Goal: Task Accomplishment & Management: Manage account settings

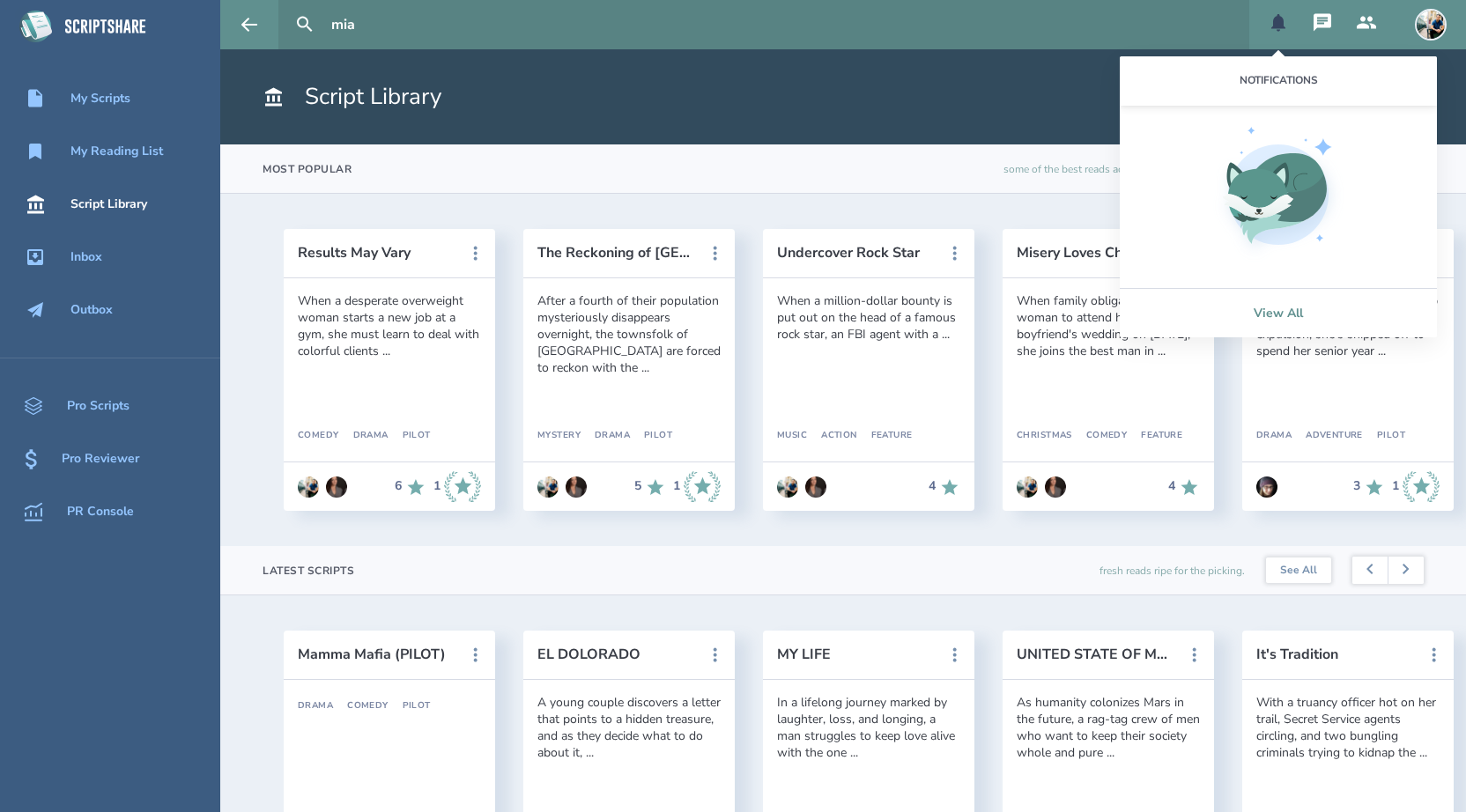
click at [1272, 326] on link "View All" at bounding box center [1279, 312] width 317 height 49
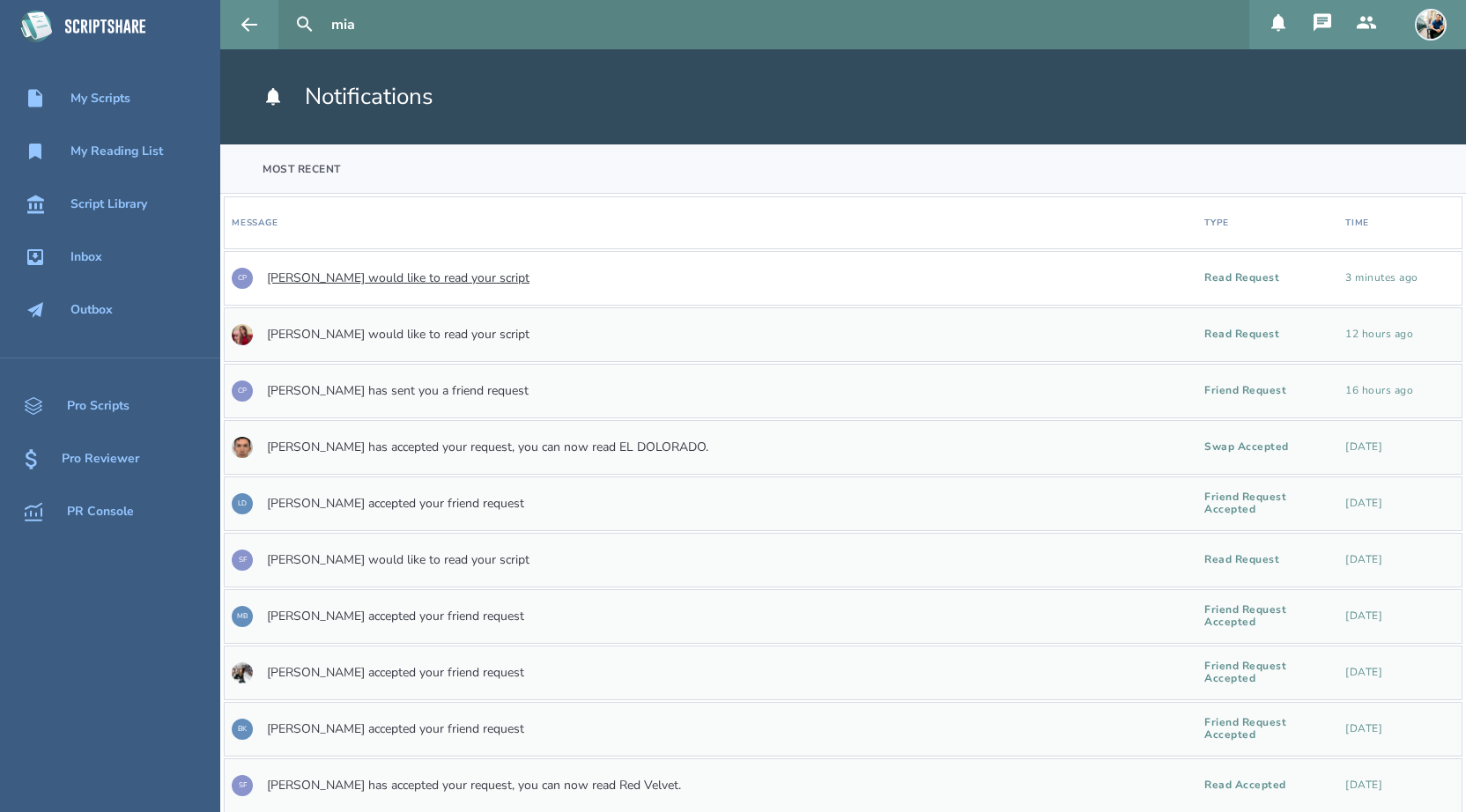
click at [465, 274] on link "[PERSON_NAME] would like to read your script" at bounding box center [398, 278] width 262 height 14
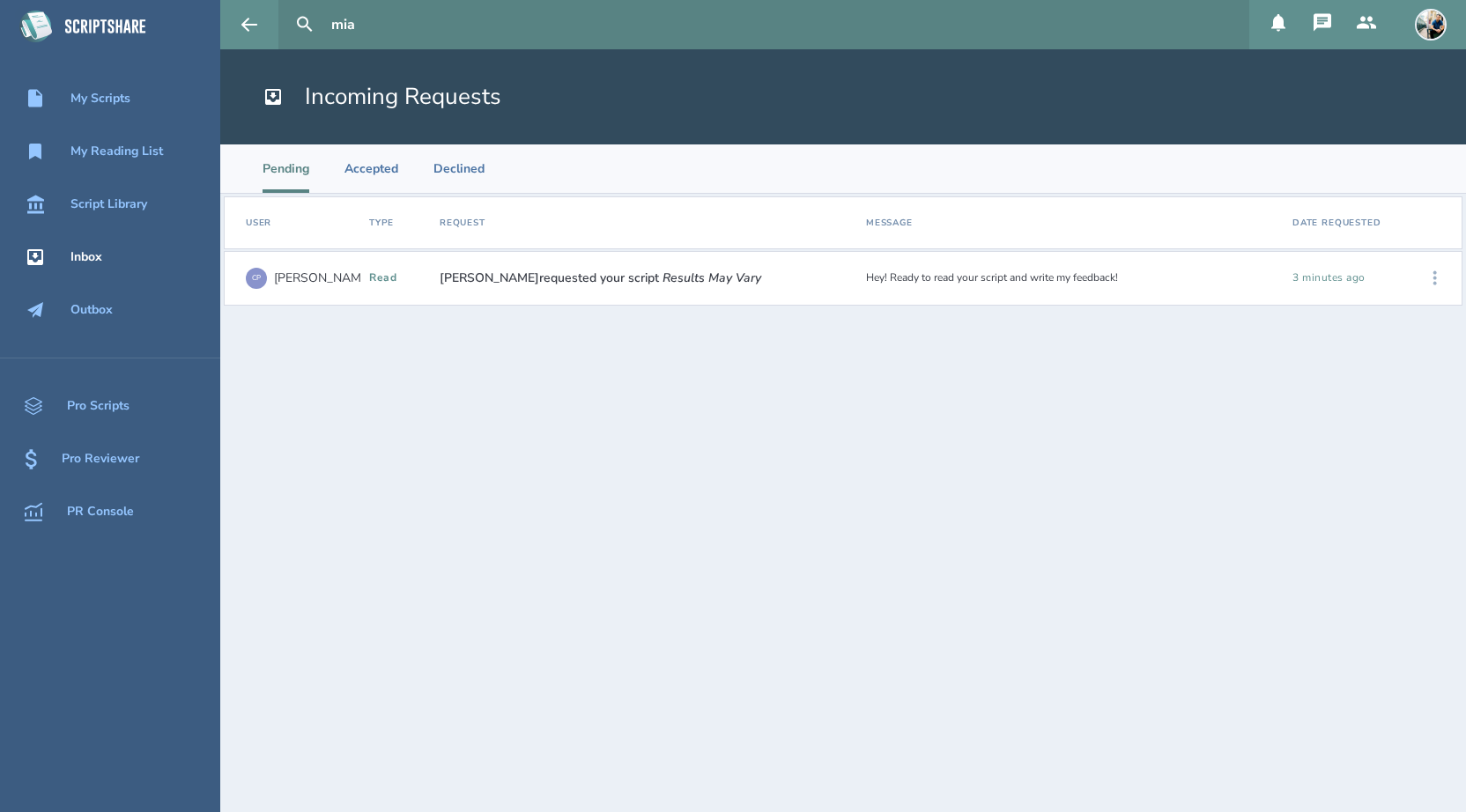
click at [1433, 274] on icon at bounding box center [1435, 278] width 21 height 21
click at [1356, 286] on div "Accept" at bounding box center [1380, 278] width 108 height 39
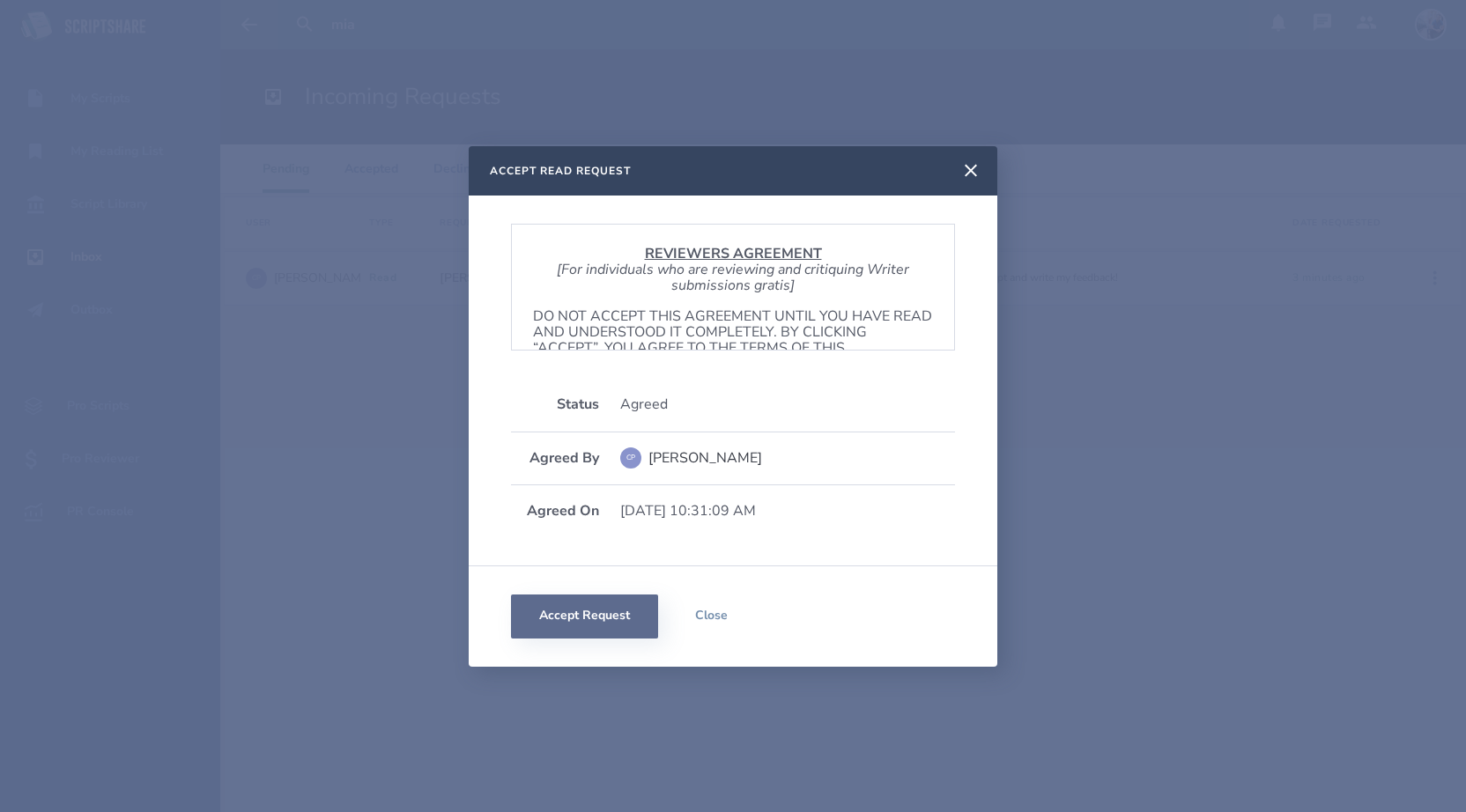
click at [584, 624] on button "Accept Request" at bounding box center [584, 616] width 147 height 44
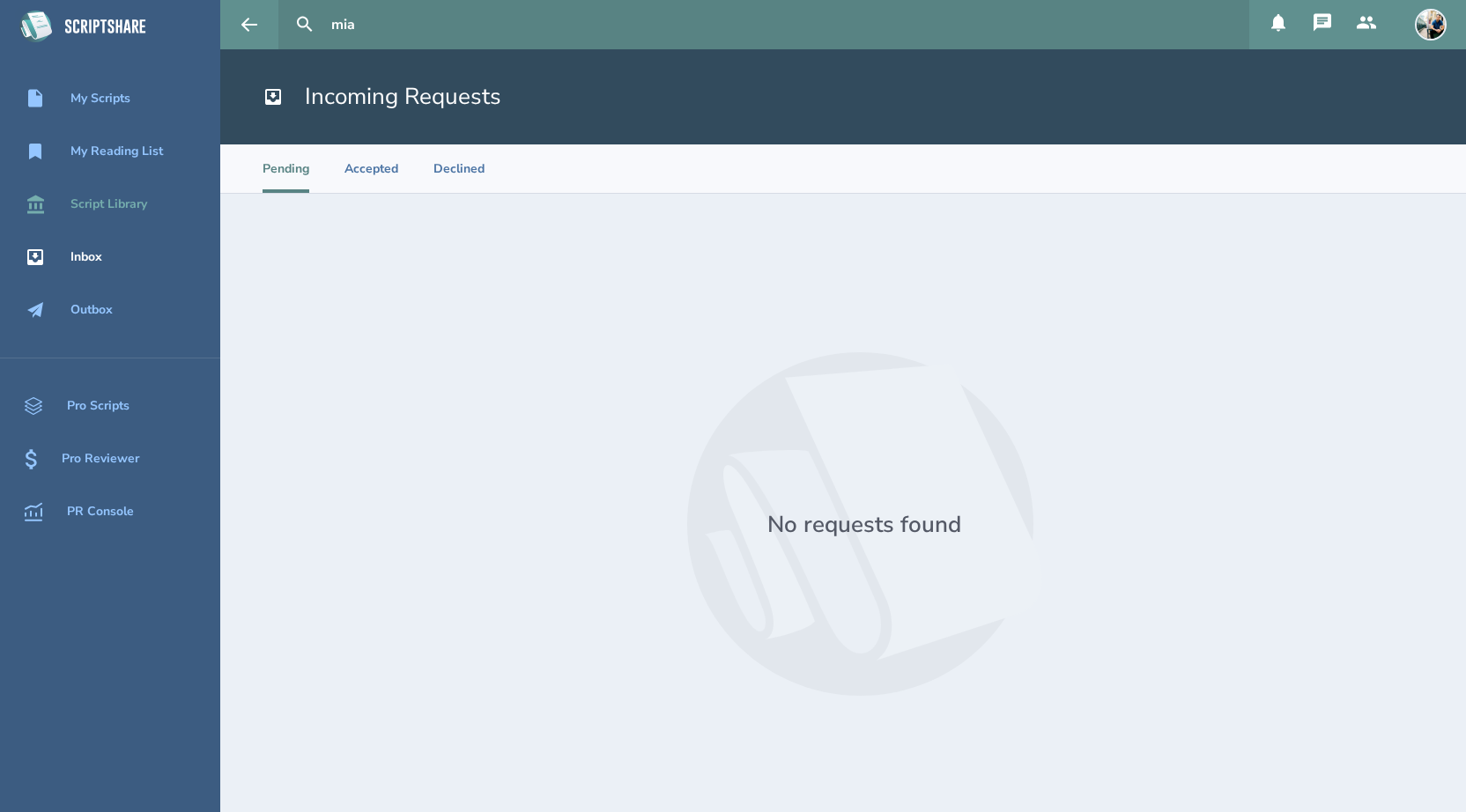
click at [142, 200] on div "Script Library" at bounding box center [108, 204] width 77 height 14
